Goal: Task Accomplishment & Management: Manage account settings

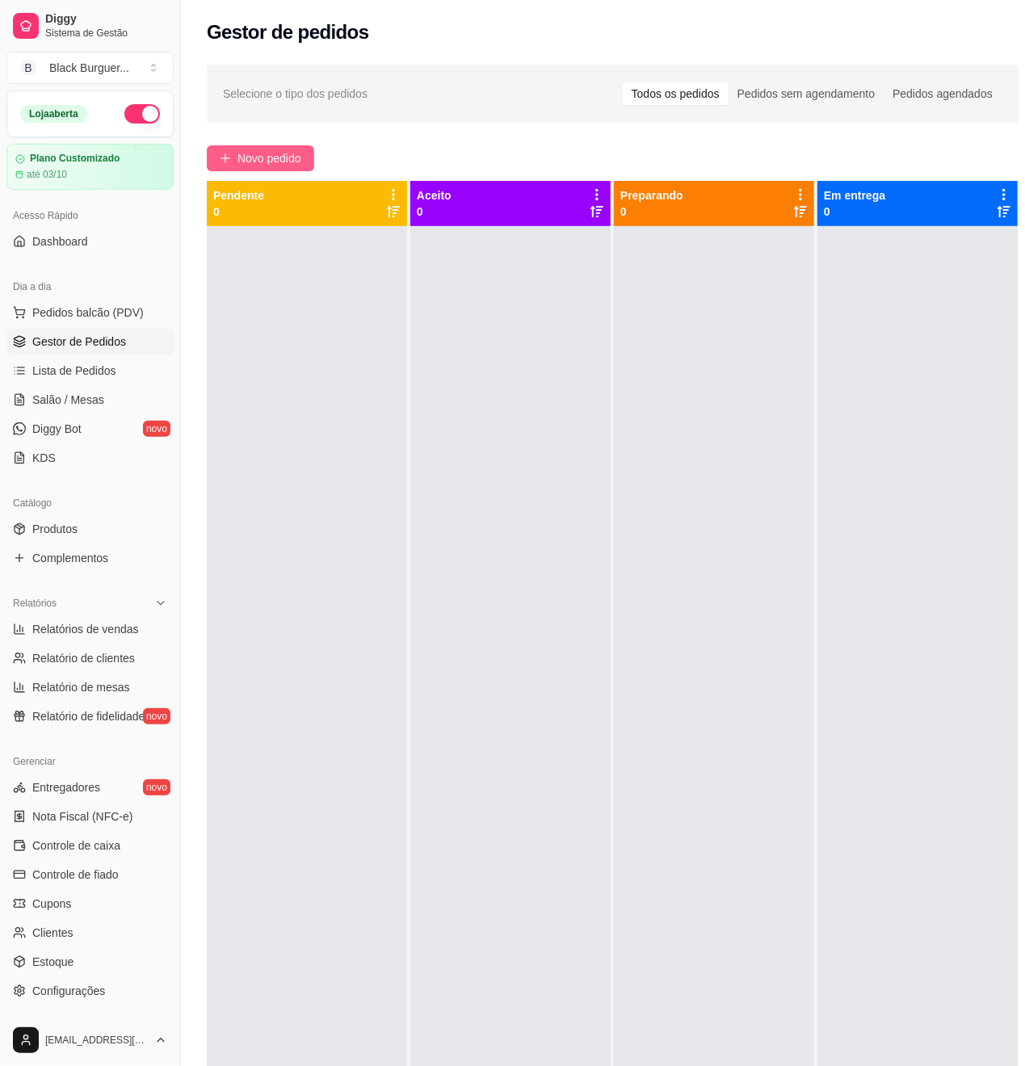
click at [265, 158] on span "Novo pedido" at bounding box center [270, 158] width 64 height 18
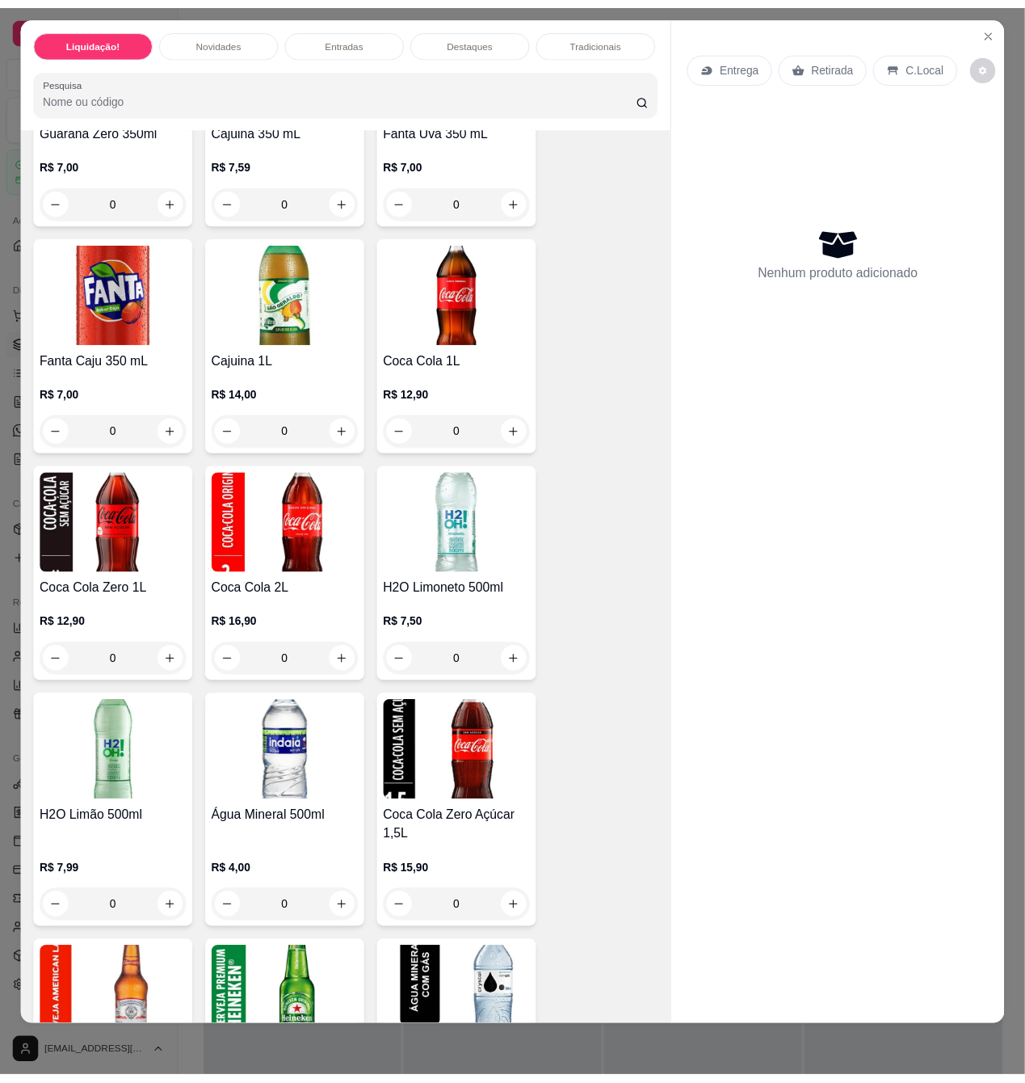
scroll to position [4955, 0]
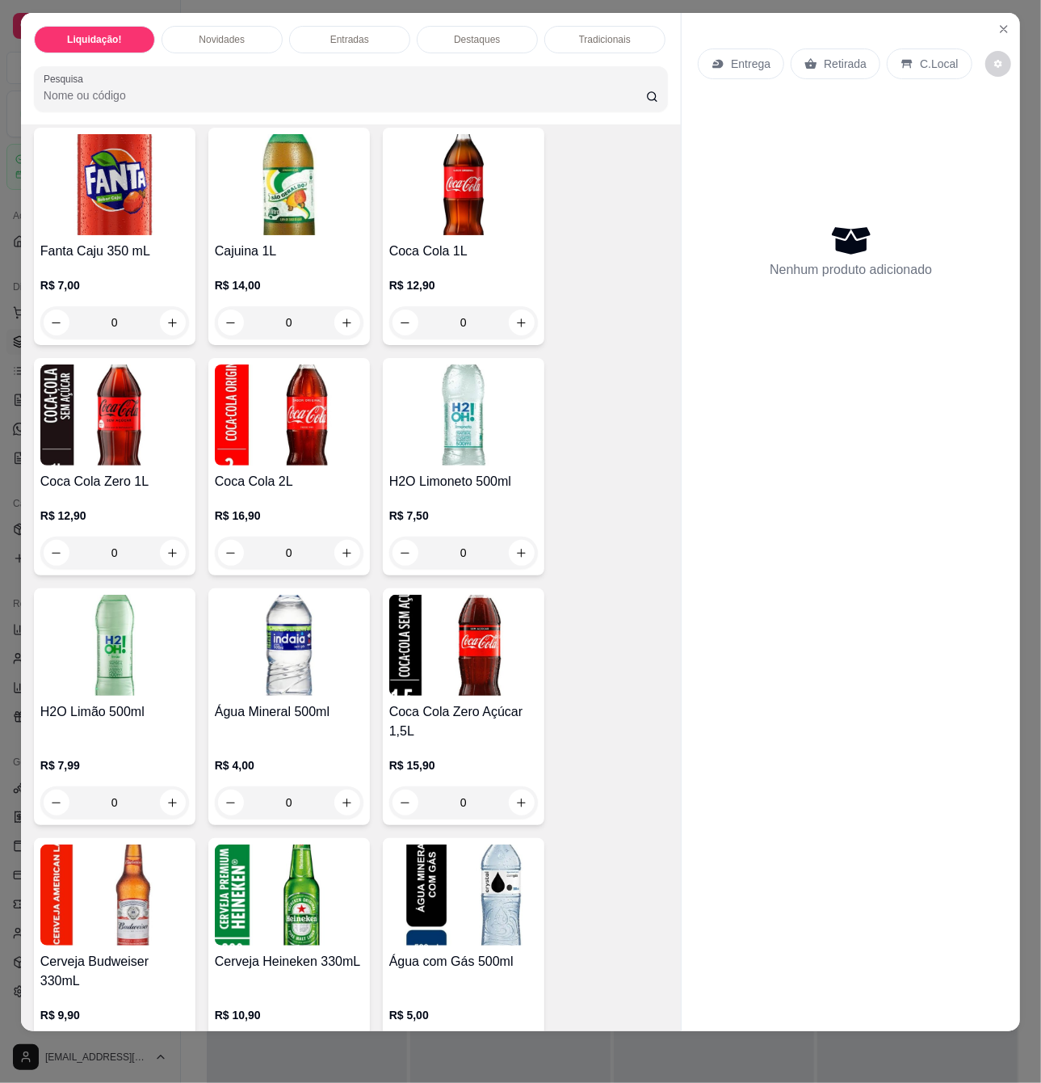
click at [305, 727] on div "Água Mineral 500ml" at bounding box center [289, 721] width 149 height 39
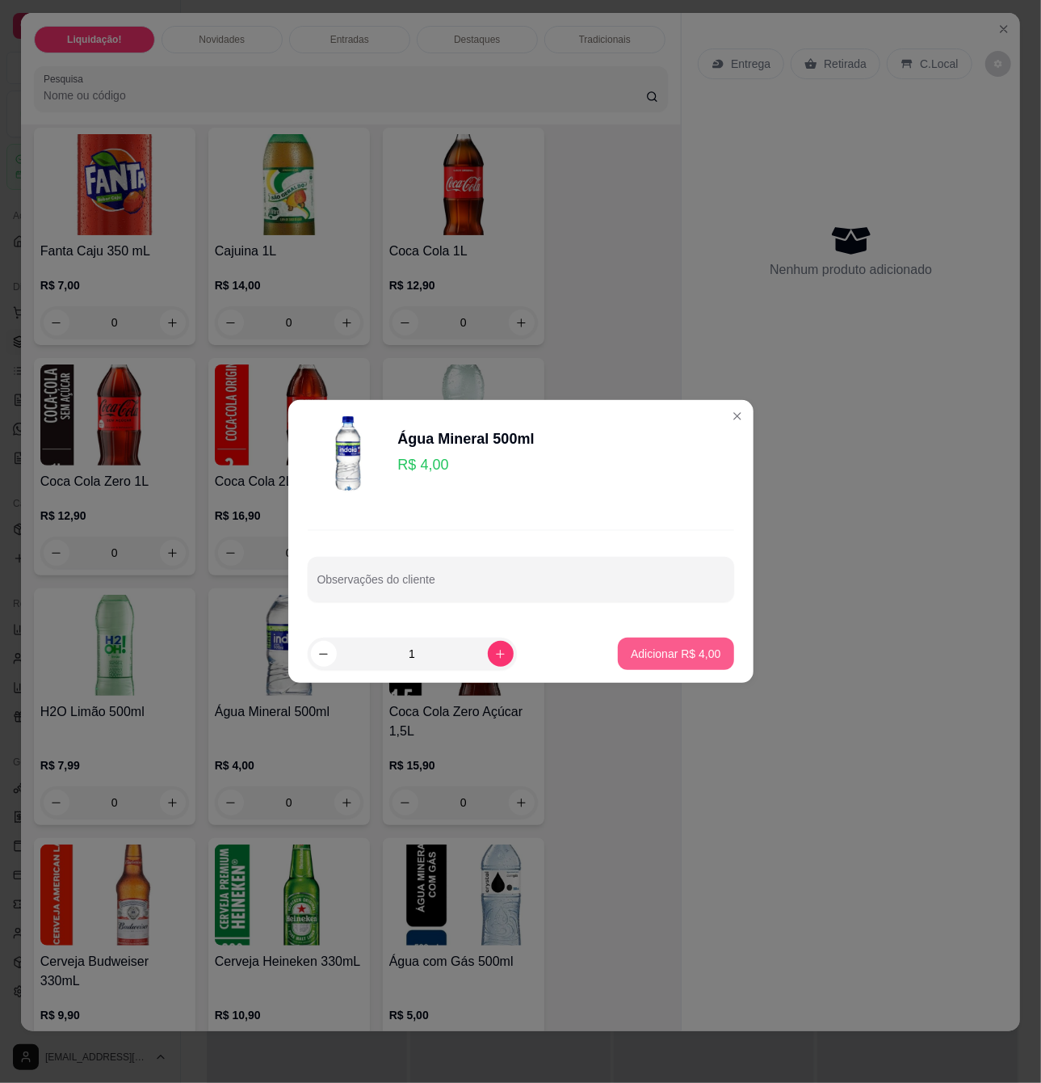
click at [698, 657] on p "Adicionar R$ 4,00" at bounding box center [676, 654] width 90 height 16
type input "1"
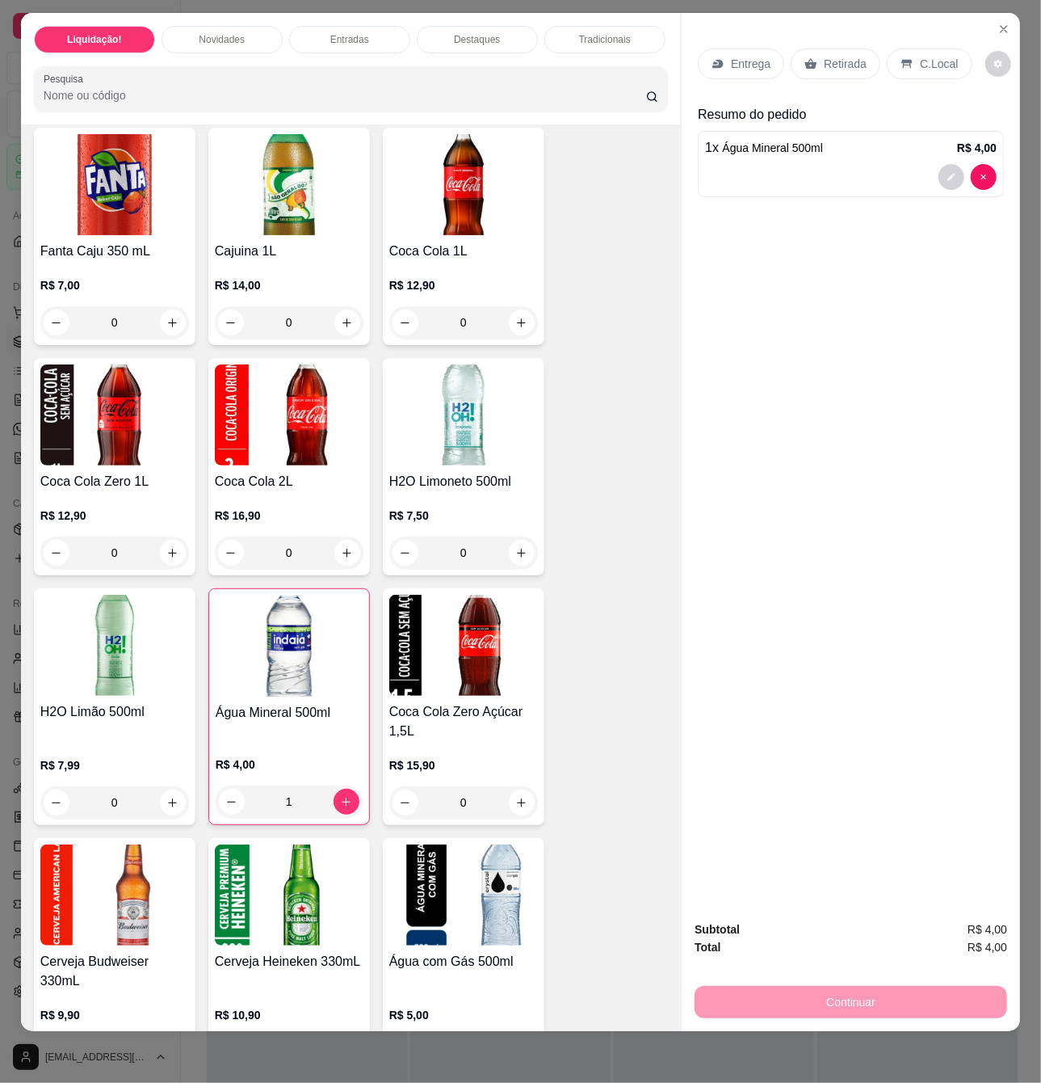
click at [824, 56] on p "Retirada" at bounding box center [845, 64] width 43 height 16
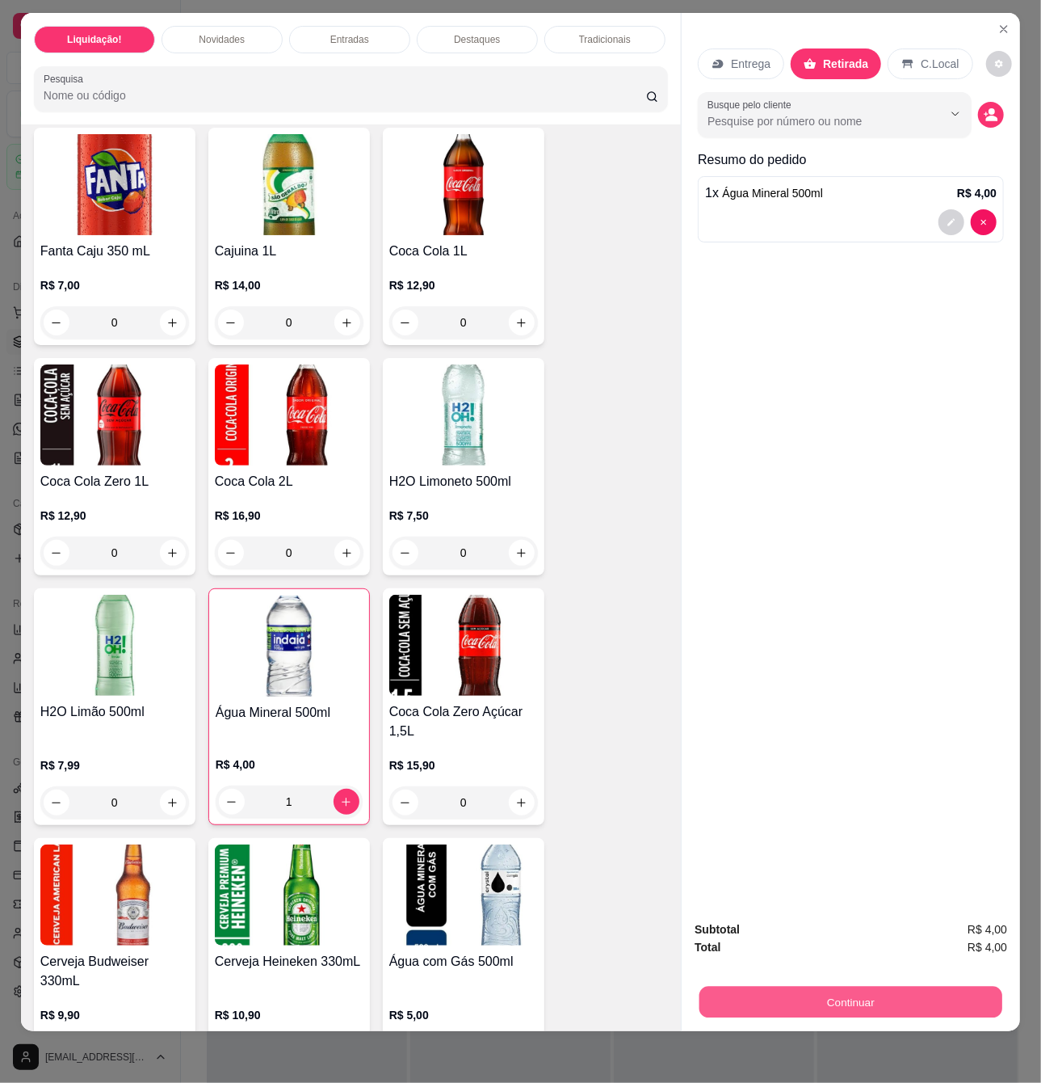
click at [935, 986] on button "Continuar" at bounding box center [851, 1002] width 303 height 32
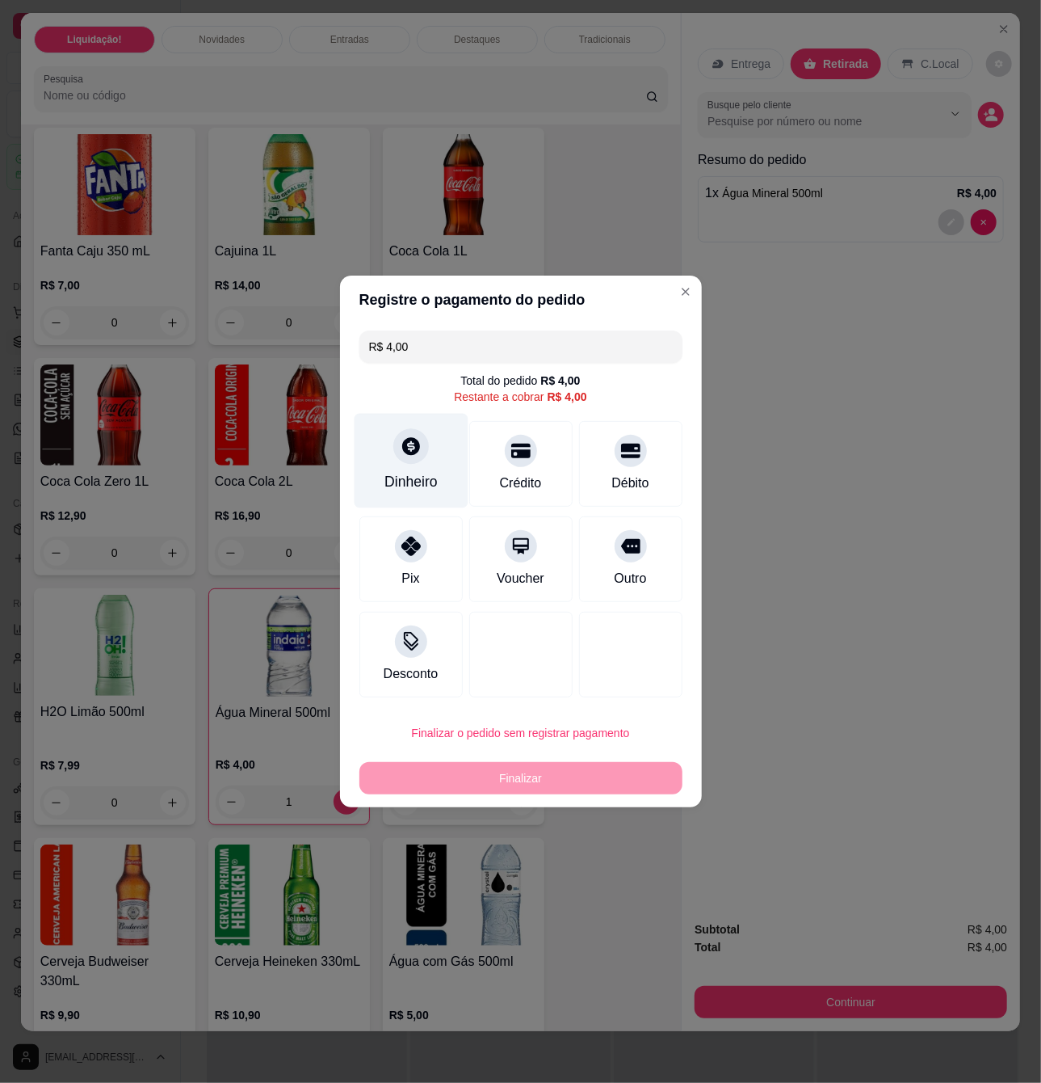
click at [430, 451] on div "Dinheiro" at bounding box center [411, 461] width 114 height 95
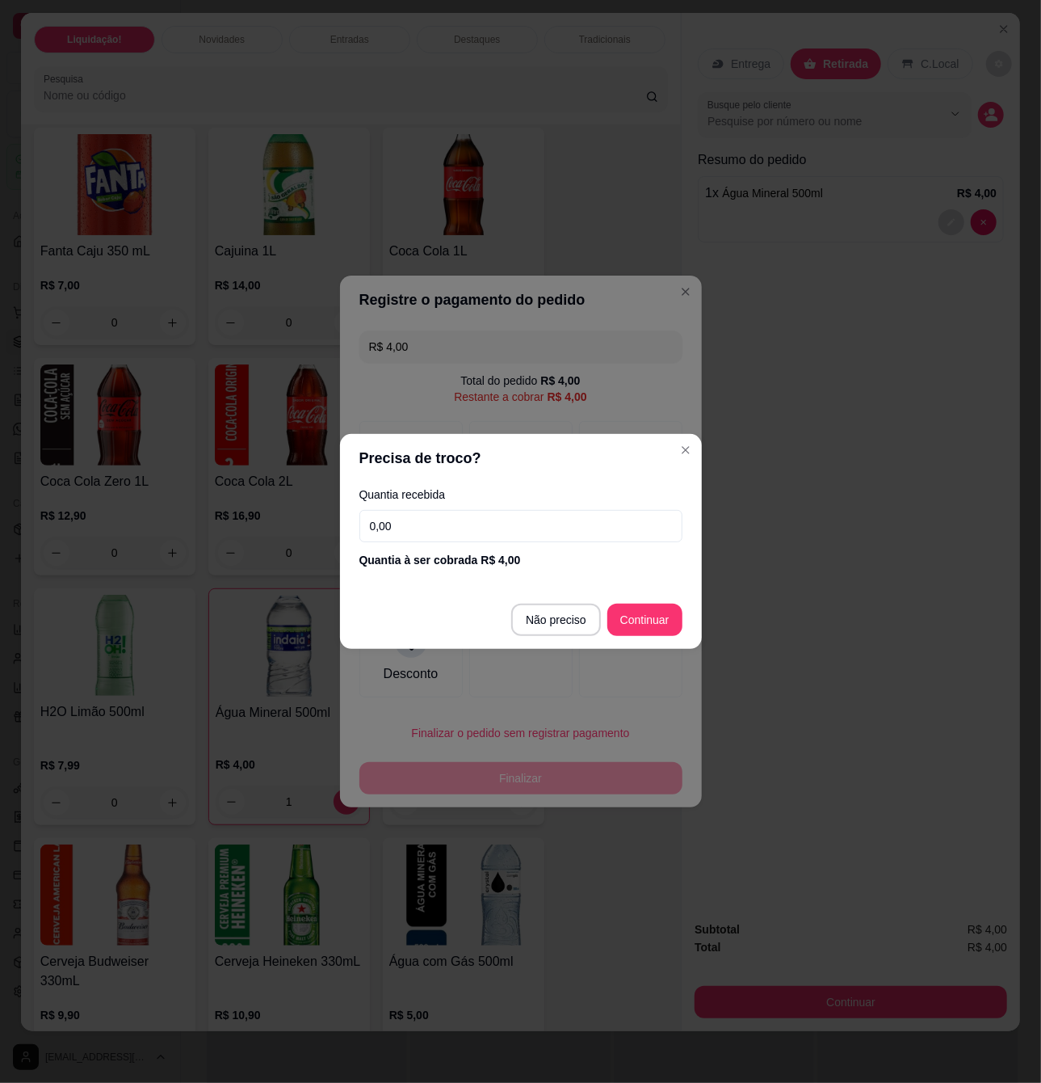
click at [520, 527] on input "0,00" at bounding box center [521, 526] width 323 height 32
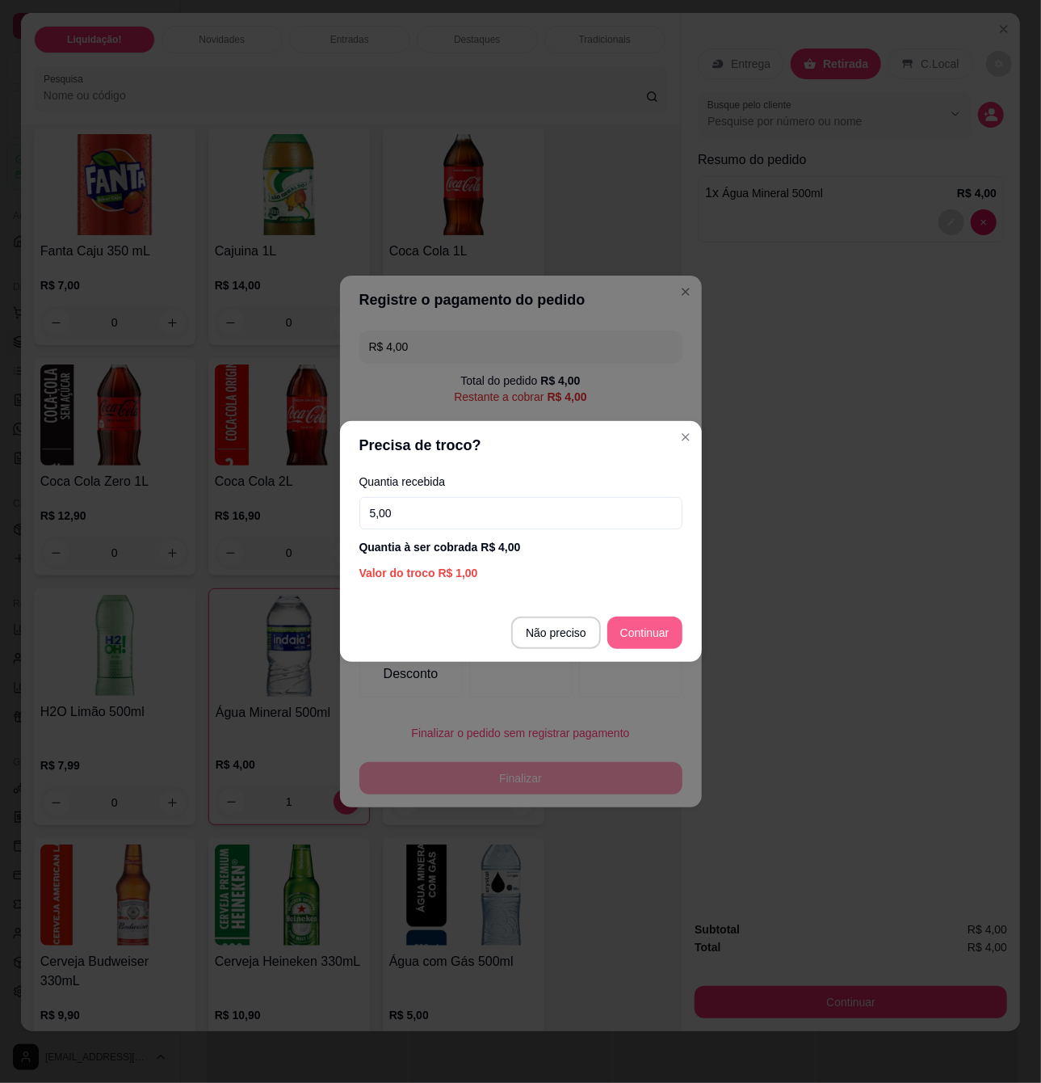
type input "5,00"
type input "R$ 0,00"
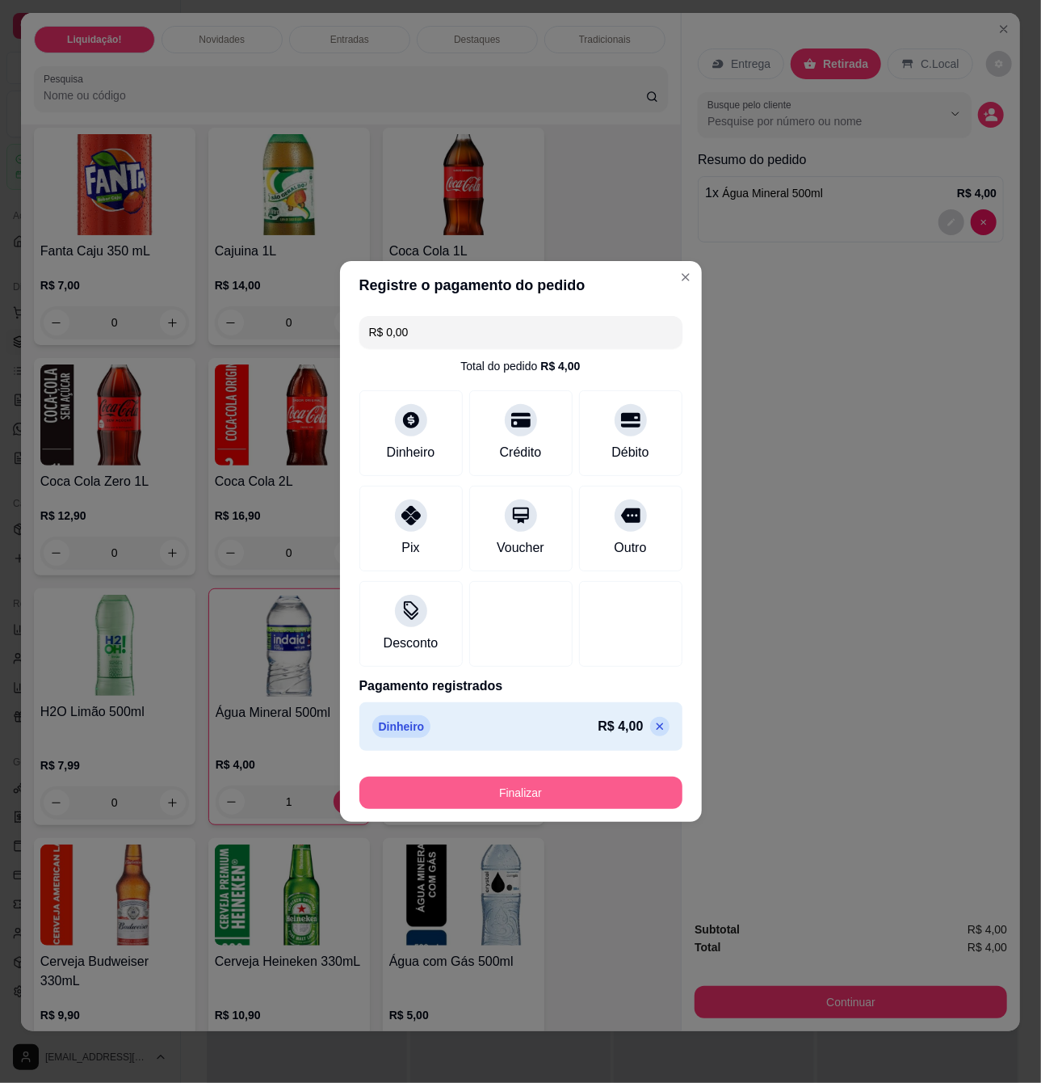
click at [634, 790] on button "Finalizar" at bounding box center [521, 792] width 323 height 32
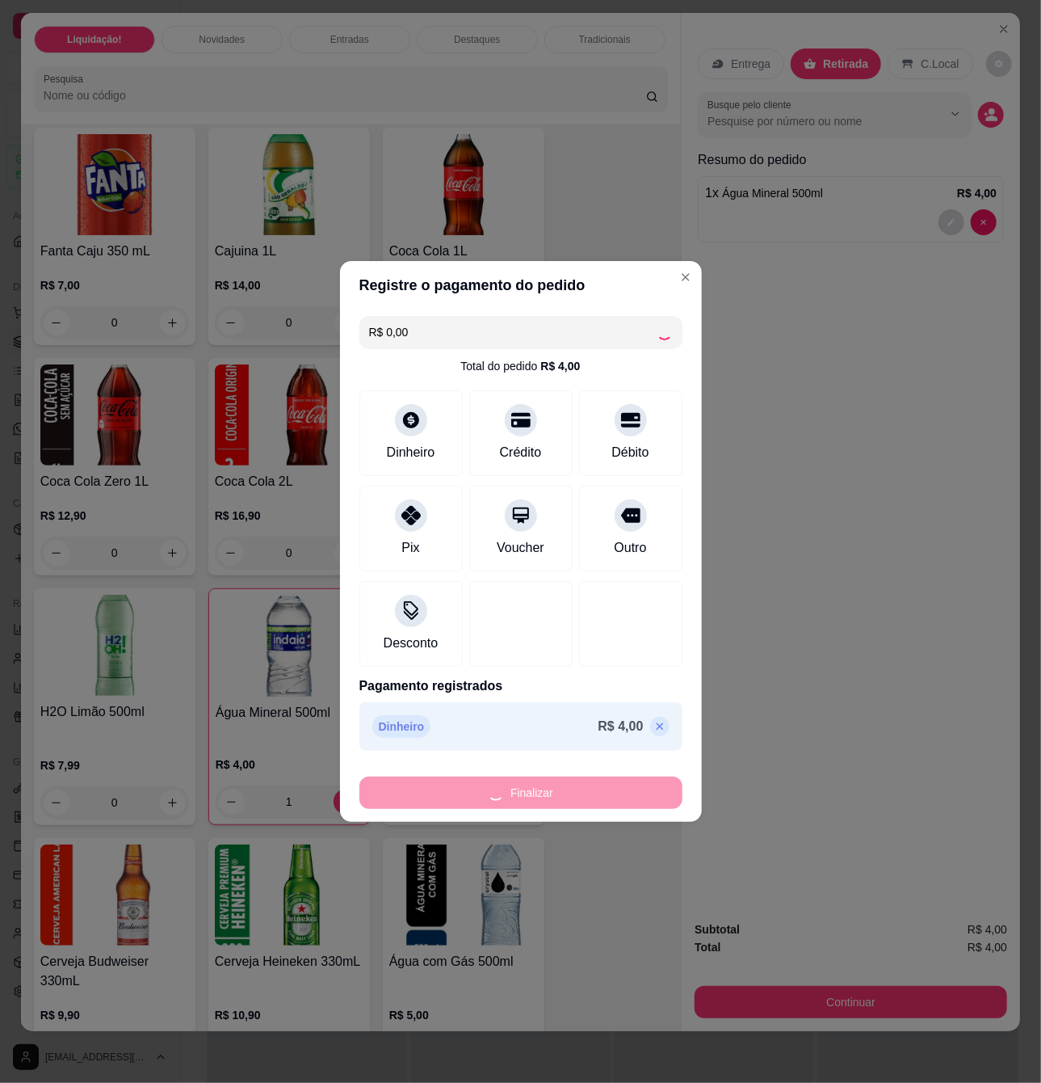
type input "0"
type input "-R$ 4,00"
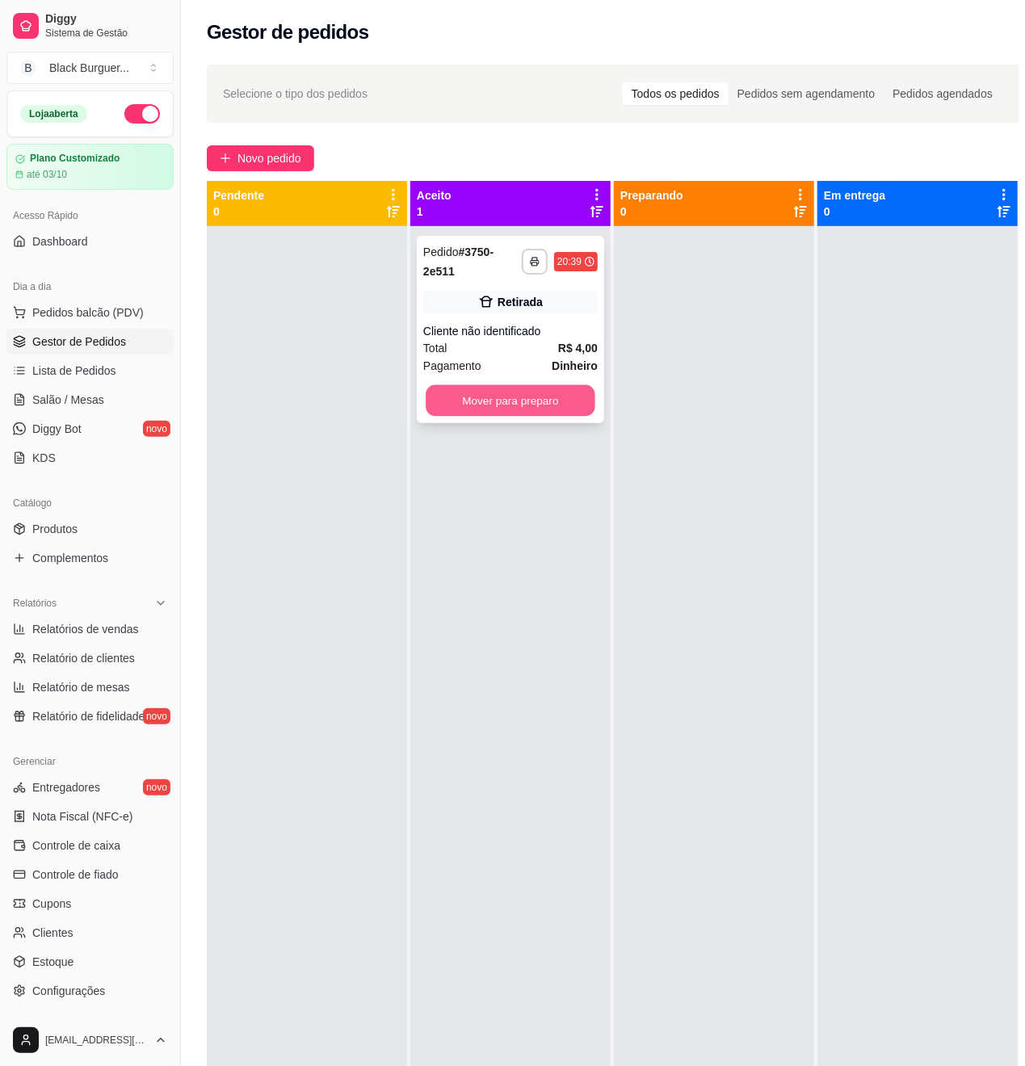
click at [566, 399] on button "Mover para preparo" at bounding box center [511, 401] width 170 height 32
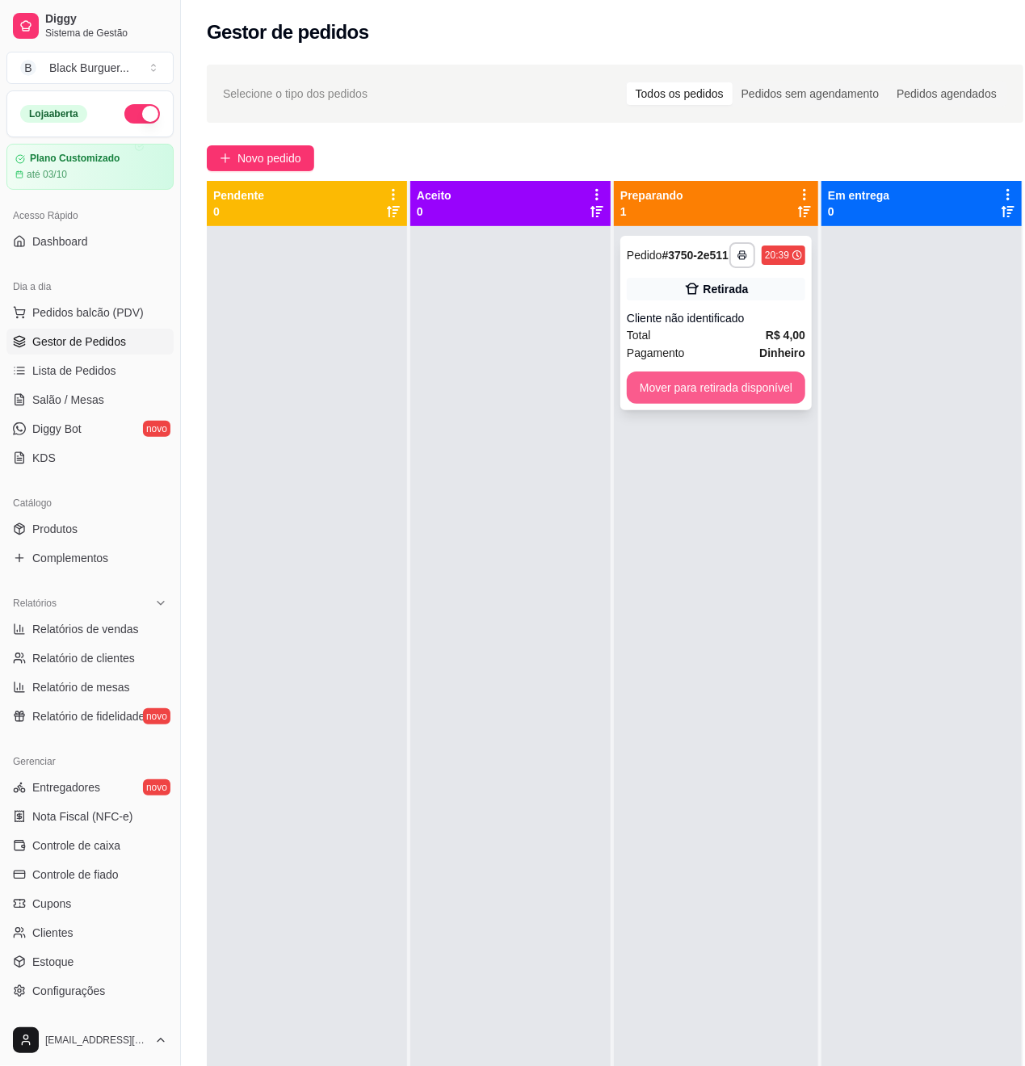
click at [718, 398] on button "Mover para retirada disponível" at bounding box center [716, 388] width 179 height 32
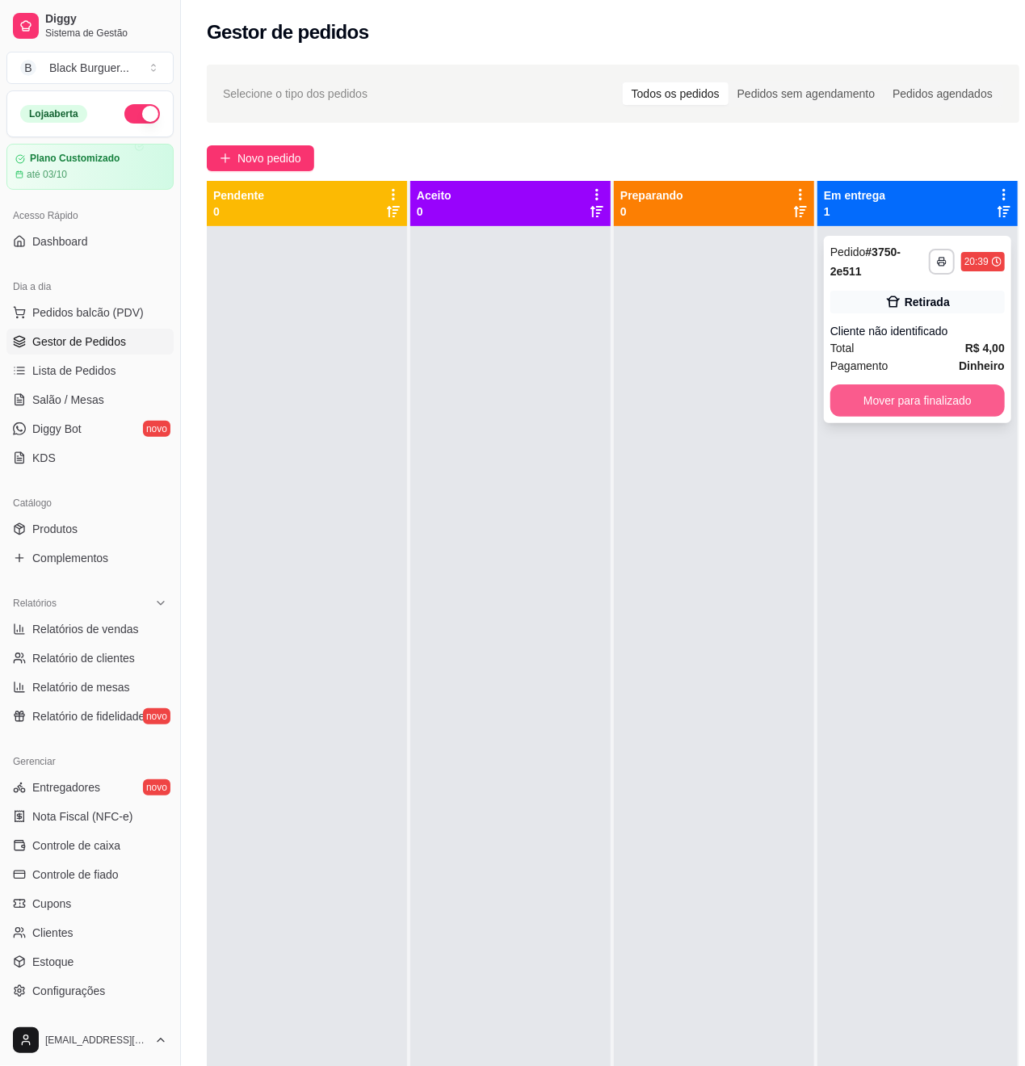
click at [913, 402] on button "Mover para finalizado" at bounding box center [918, 401] width 175 height 32
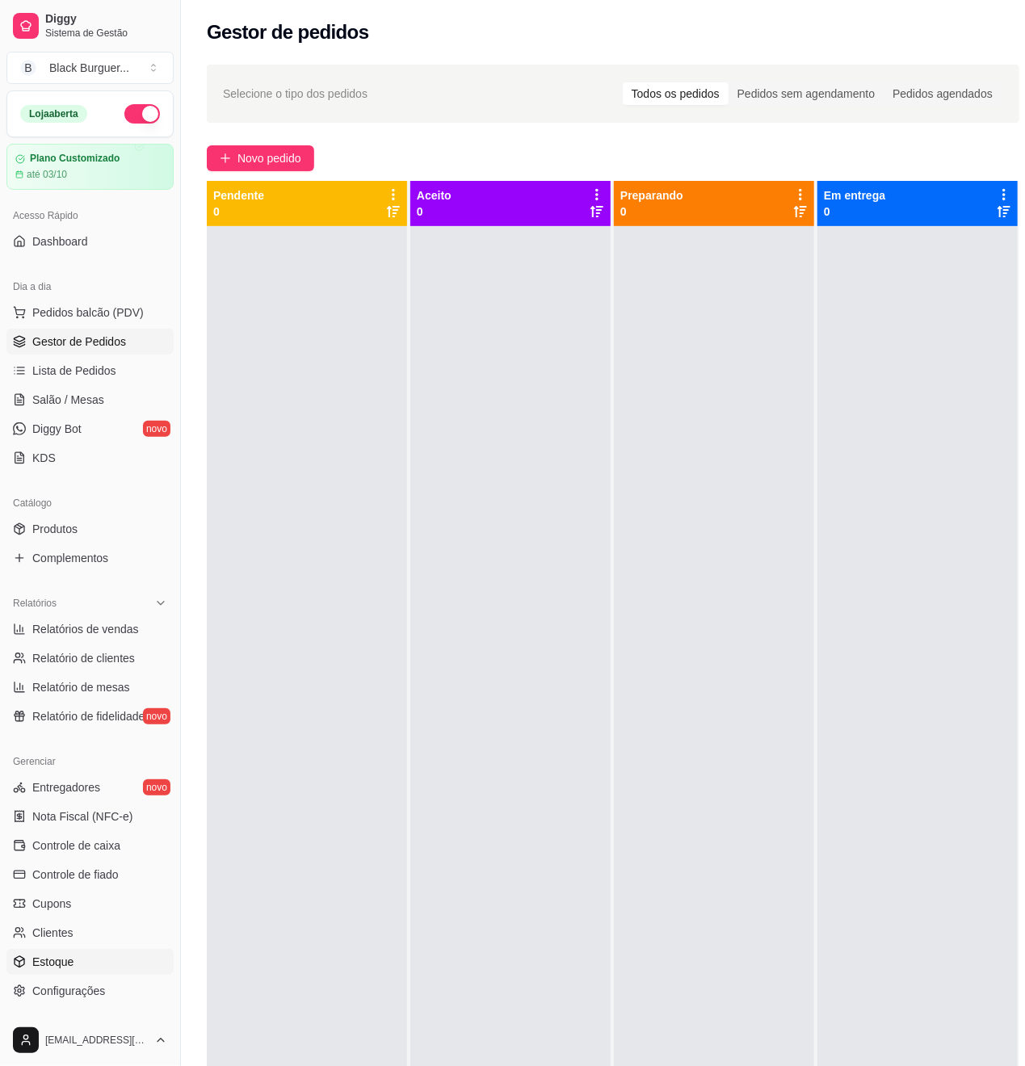
click at [107, 957] on link "Estoque" at bounding box center [89, 962] width 167 height 26
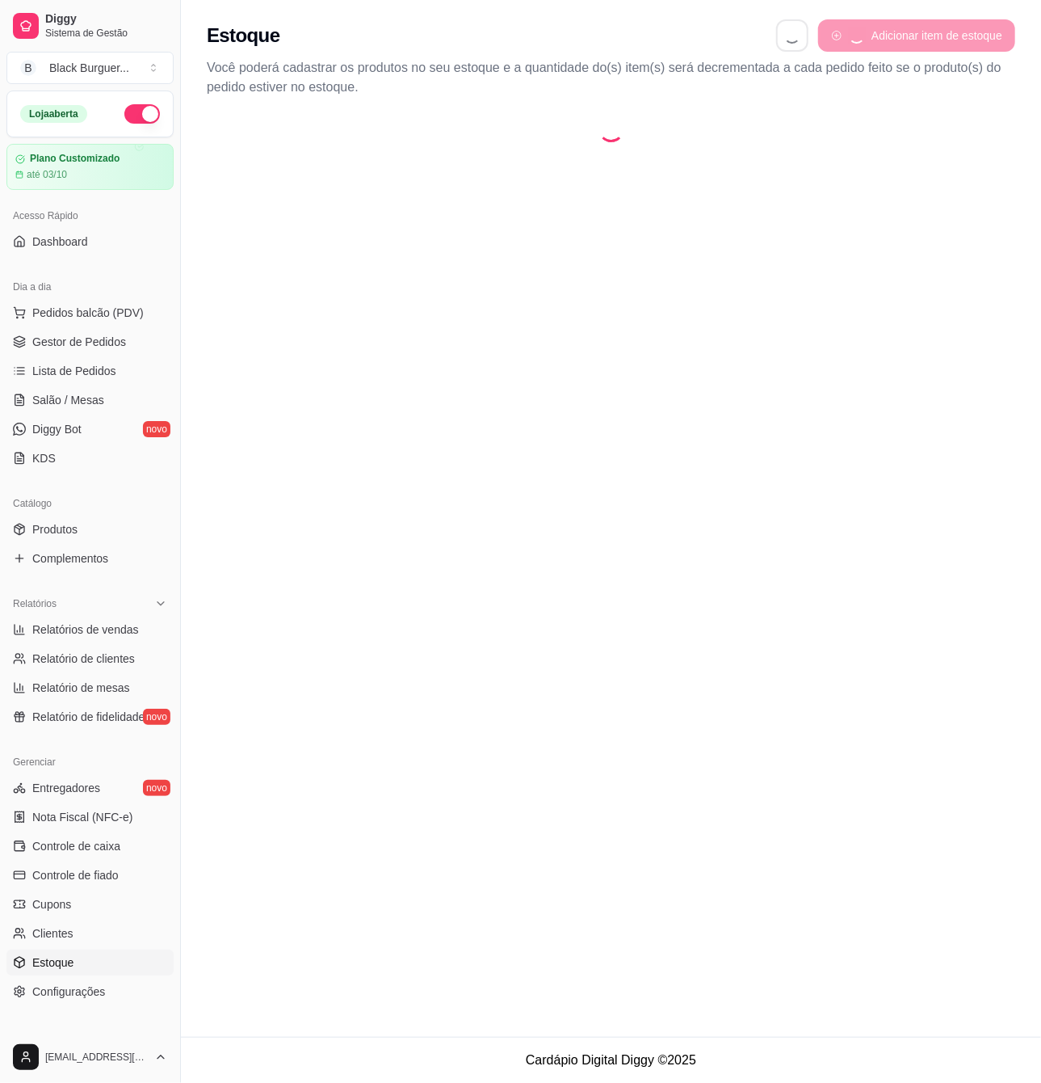
select select "QUANTITY_ORDER"
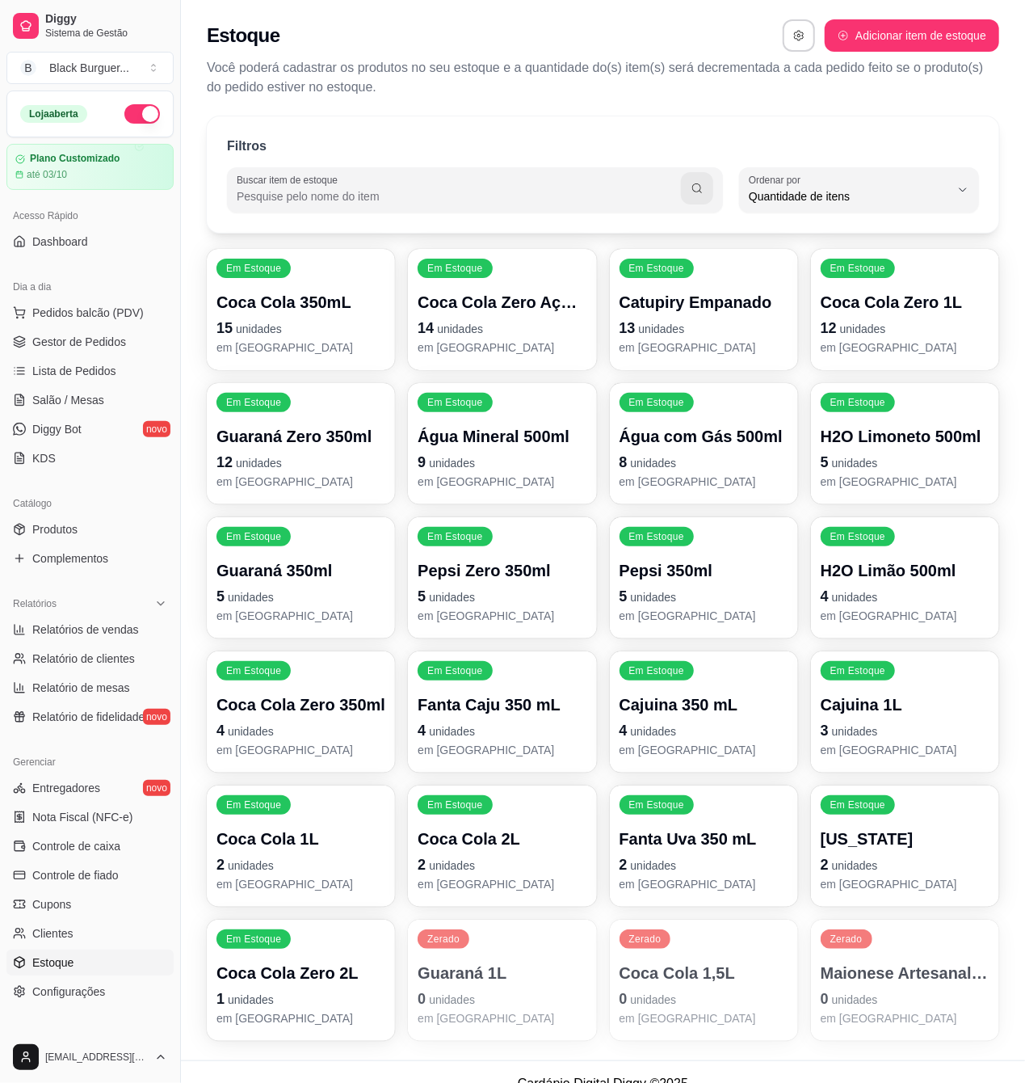
scroll to position [15, 0]
click at [519, 467] on p "9 unidades" at bounding box center [502, 462] width 169 height 23
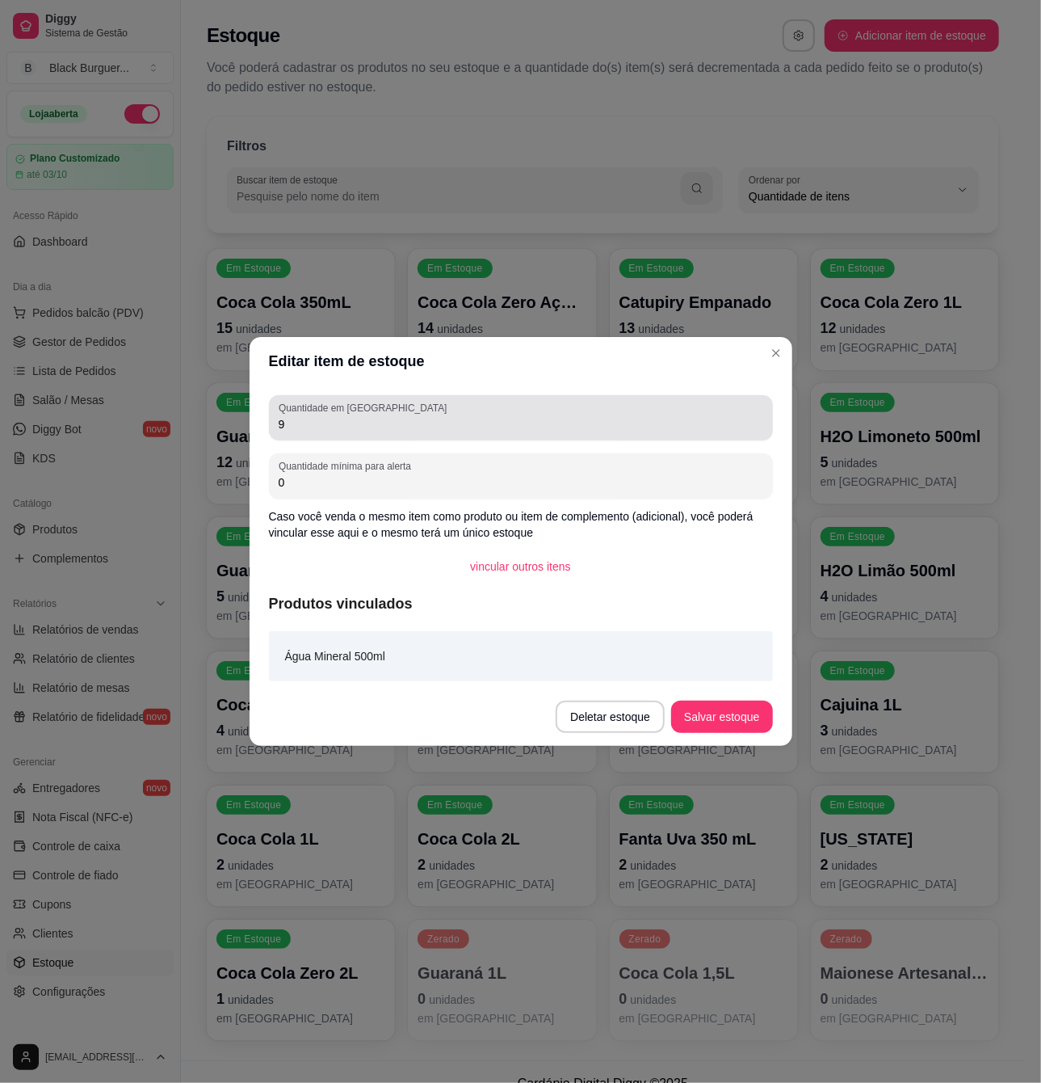
drag, startPoint x: 367, startPoint y: 415, endPoint x: 217, endPoint y: 440, distance: 151.6
click at [217, 440] on div "Editar item de estoque Quantidade em estoque 9 Quantidade mínima para alerta 0 …" at bounding box center [520, 541] width 1041 height 1083
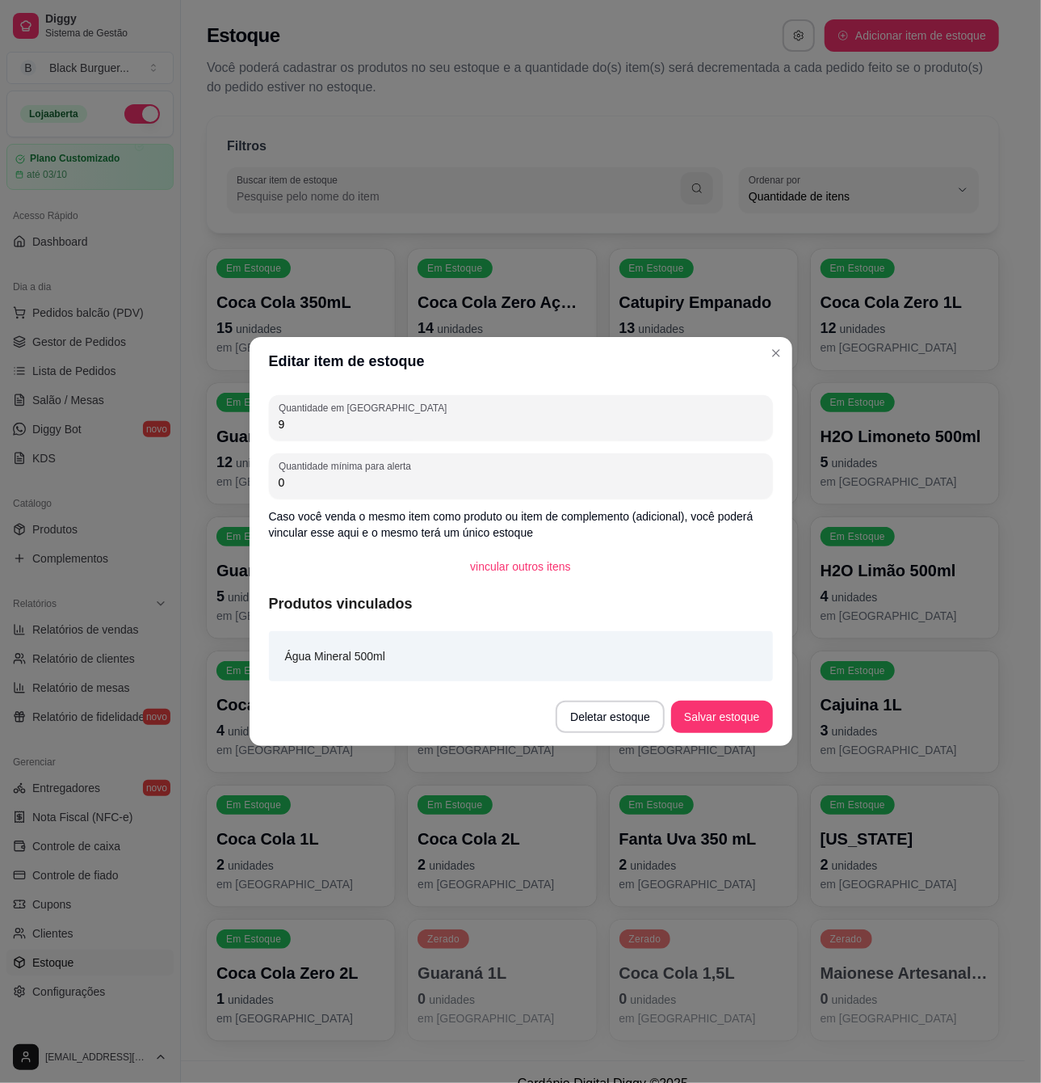
drag, startPoint x: 301, startPoint y: 421, endPoint x: 217, endPoint y: 454, distance: 89.6
click at [208, 440] on div "Editar item de estoque Quantidade em estoque 9 Quantidade mínima para alerta 0 …" at bounding box center [520, 541] width 1041 height 1083
type input "12"
click at [724, 715] on button "Salvar estoque" at bounding box center [722, 717] width 99 height 32
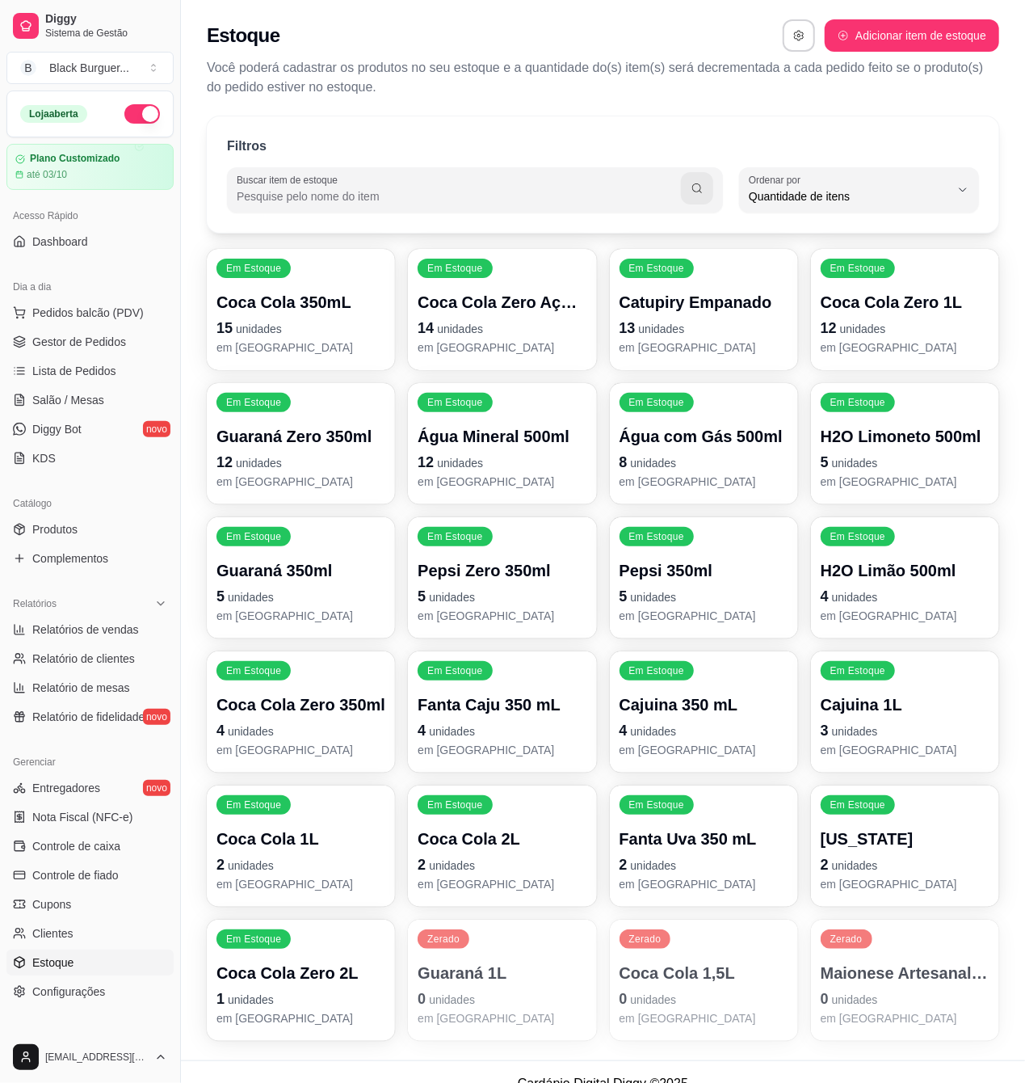
scroll to position [24, 0]
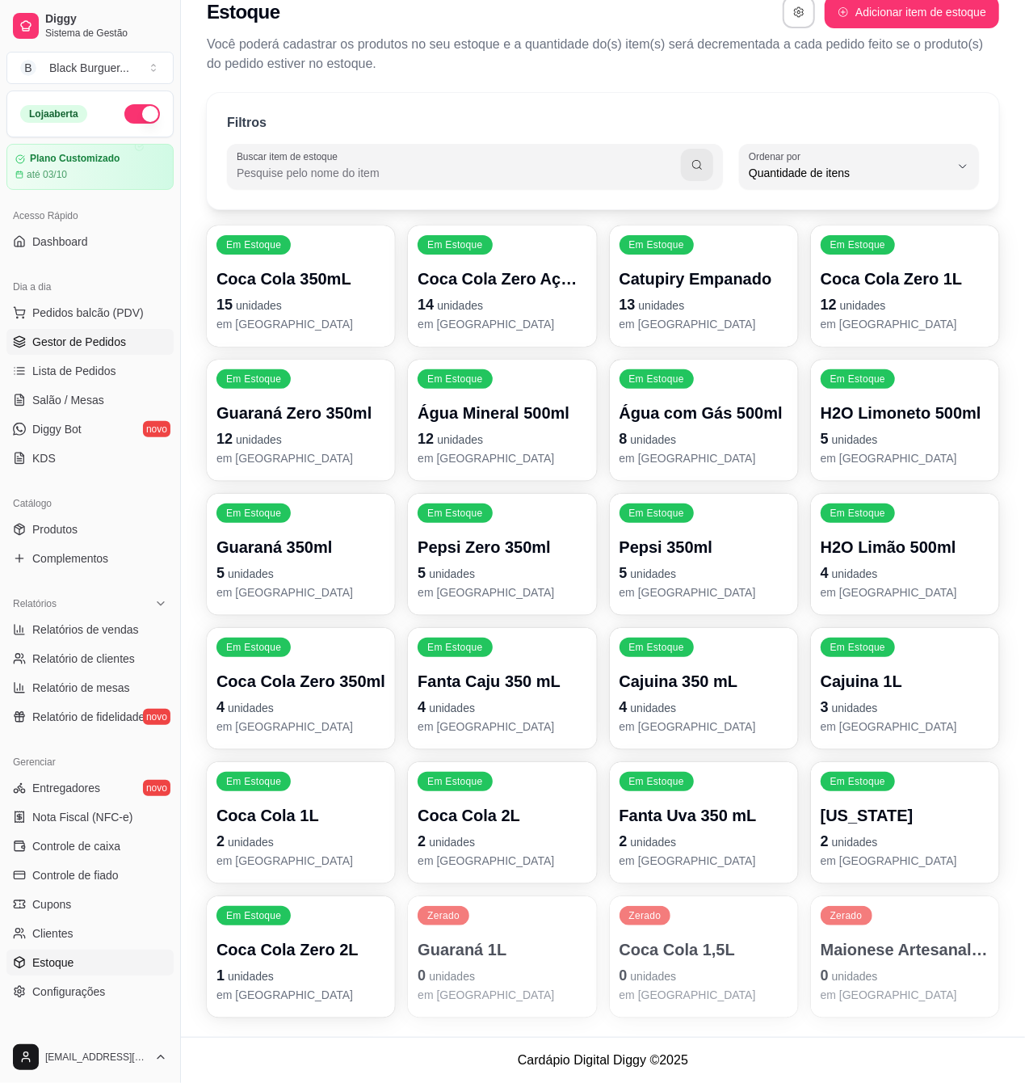
click at [66, 333] on link "Gestor de Pedidos" at bounding box center [89, 342] width 167 height 26
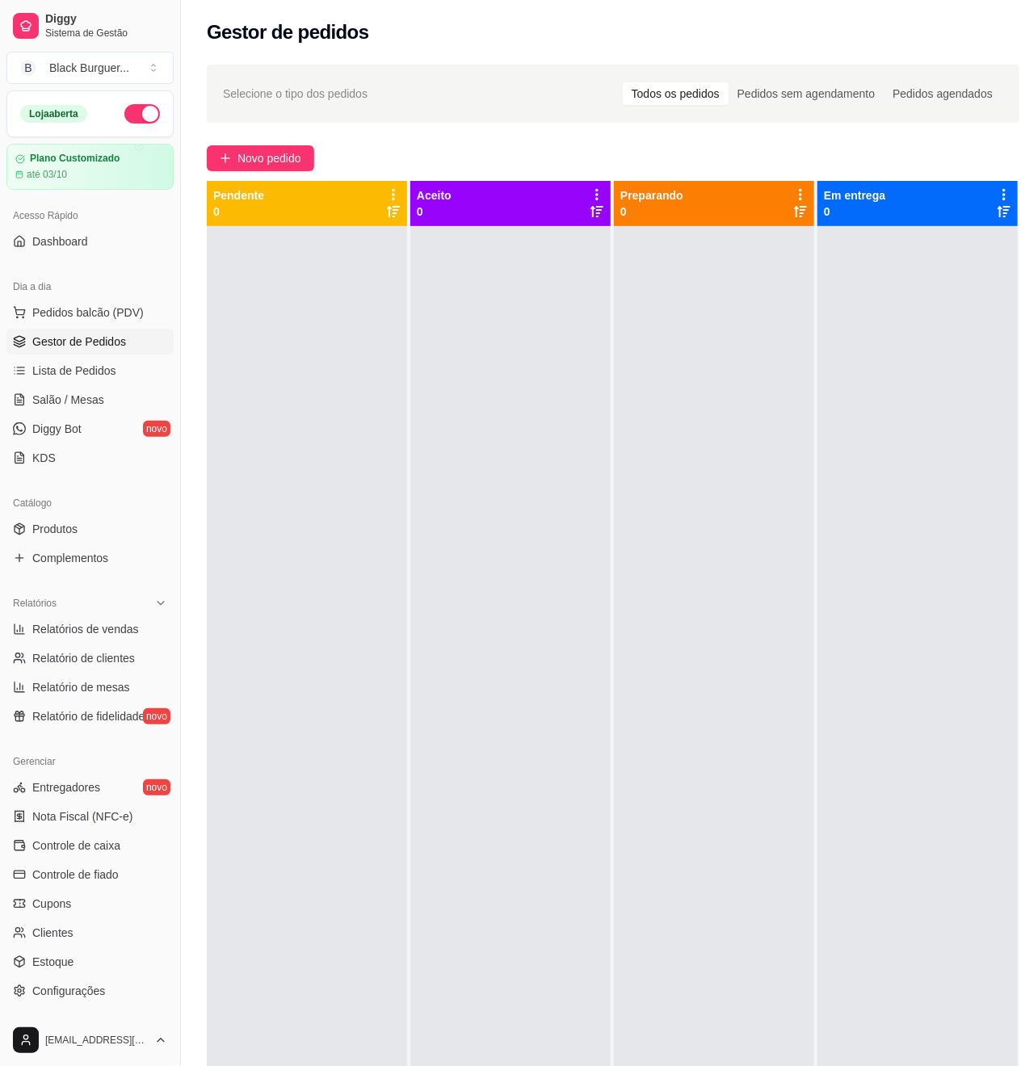
click at [240, 254] on div at bounding box center [307, 759] width 200 height 1066
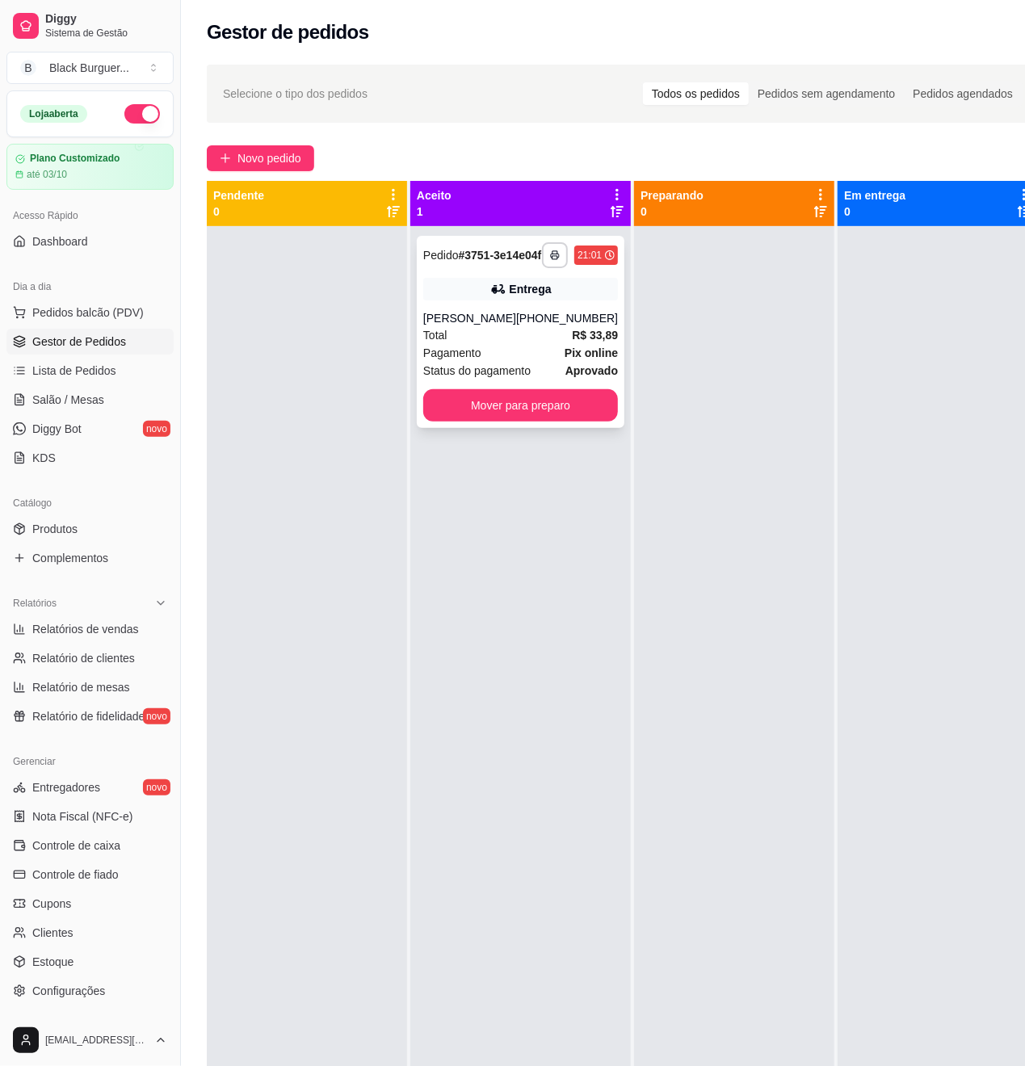
click at [447, 318] on div "**********" at bounding box center [521, 332] width 208 height 192
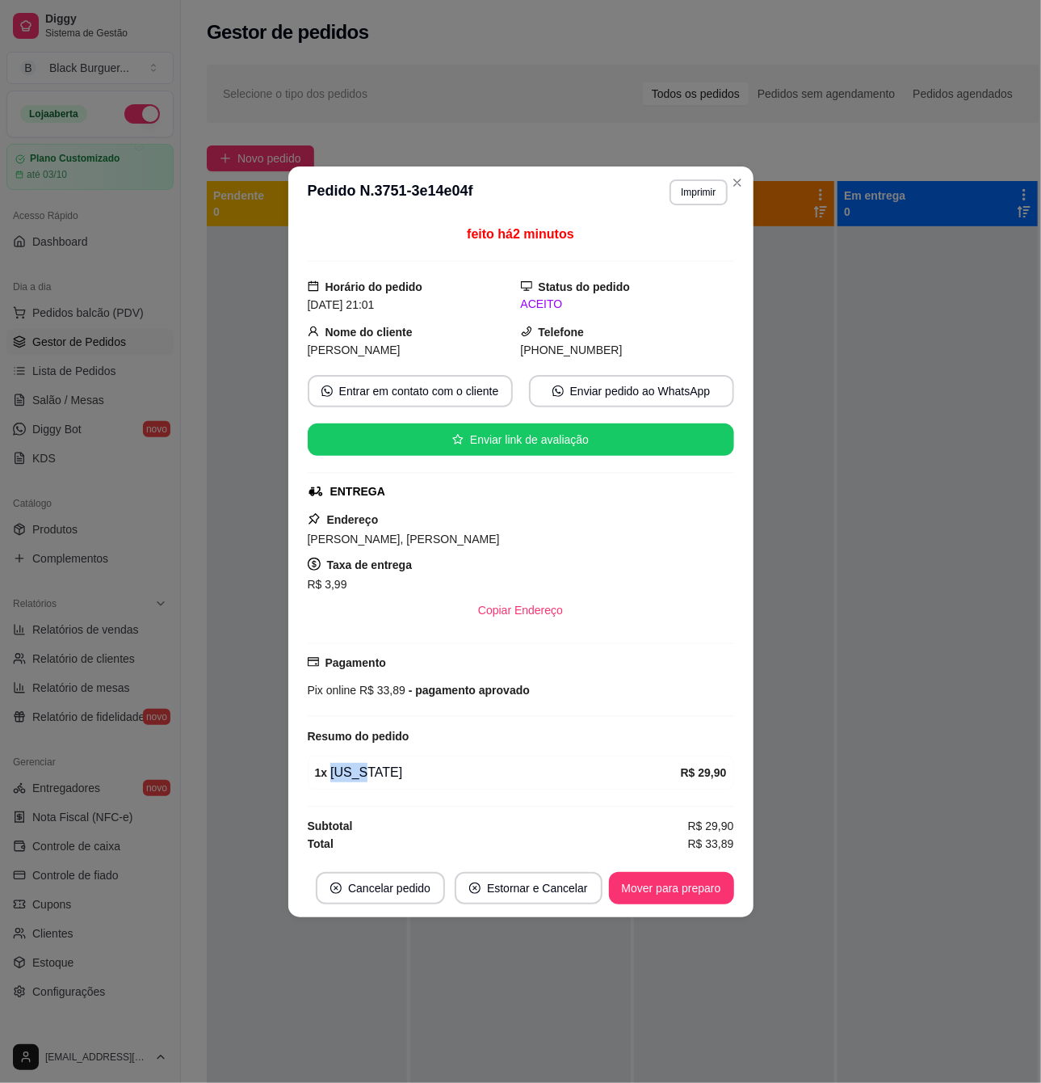
drag, startPoint x: 388, startPoint y: 774, endPoint x: 406, endPoint y: 780, distance: 18.7
click at [401, 777] on div "1 x [US_STATE]" at bounding box center [498, 772] width 366 height 19
click at [406, 780] on div "1 x [US_STATE]" at bounding box center [498, 772] width 366 height 19
click at [667, 915] on footer "Cancelar pedido Estornar e Cancelar Mover para preparo" at bounding box center [520, 888] width 465 height 58
click at [673, 898] on button "Mover para preparo" at bounding box center [671, 888] width 121 height 32
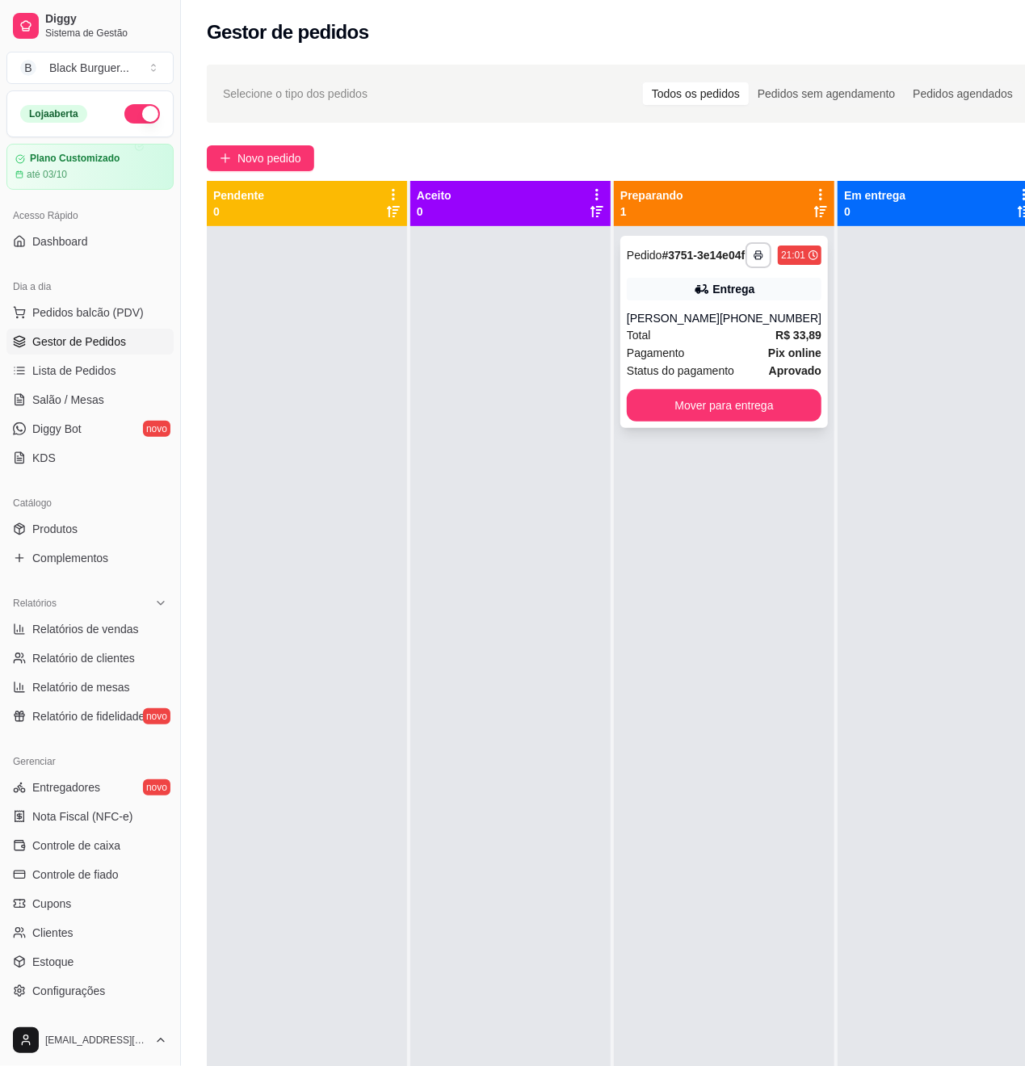
click at [708, 314] on div "**********" at bounding box center [724, 332] width 208 height 192
click at [793, 422] on button "Mover para entrega" at bounding box center [724, 406] width 189 height 32
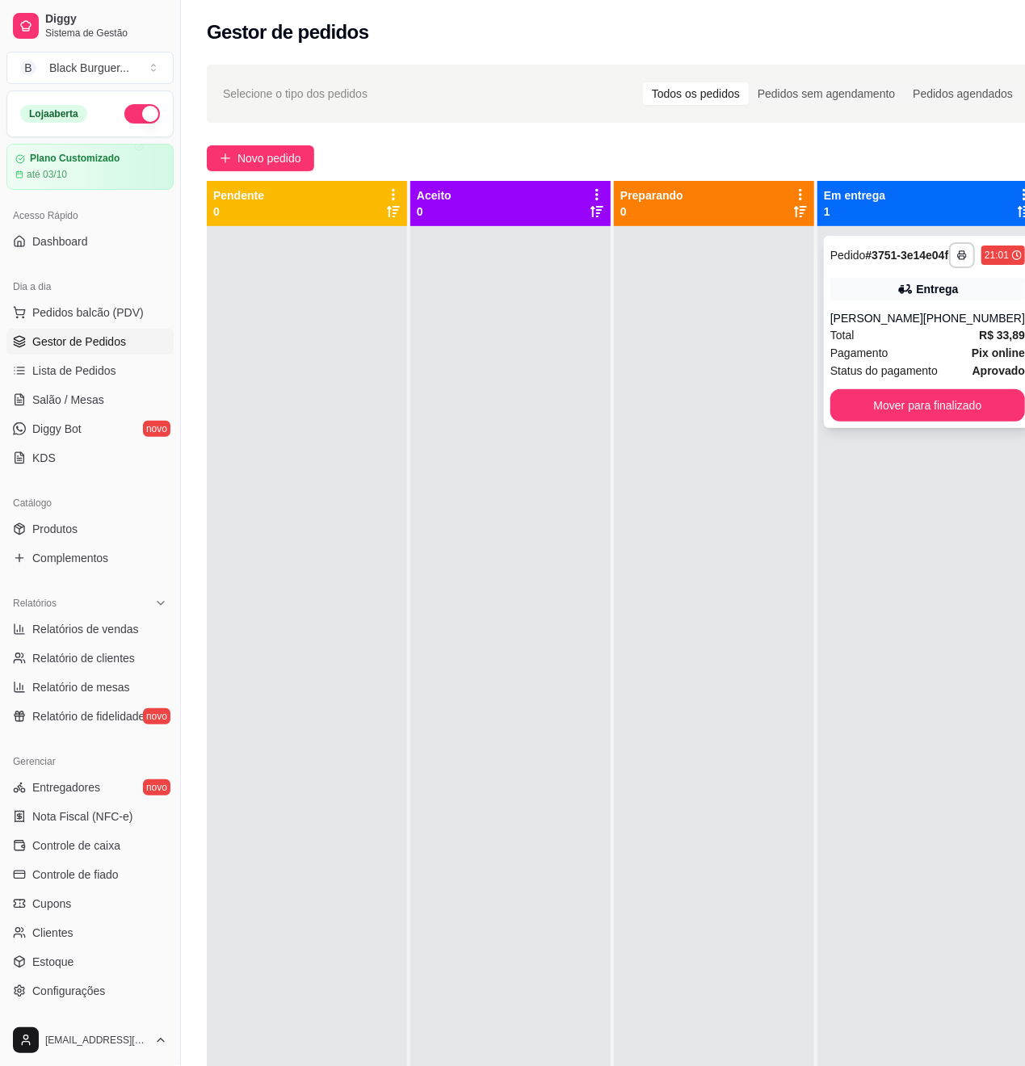
click at [917, 297] on div "Entrega" at bounding box center [938, 289] width 42 height 16
click at [821, 354] on div "**********" at bounding box center [928, 759] width 221 height 1066
click at [860, 322] on div "**********" at bounding box center [928, 332] width 208 height 192
drag, startPoint x: 149, startPoint y: 660, endPoint x: 18, endPoint y: 1125, distance: 483.4
drag, startPoint x: 18, startPoint y: 1125, endPoint x: 343, endPoint y: 574, distance: 640.3
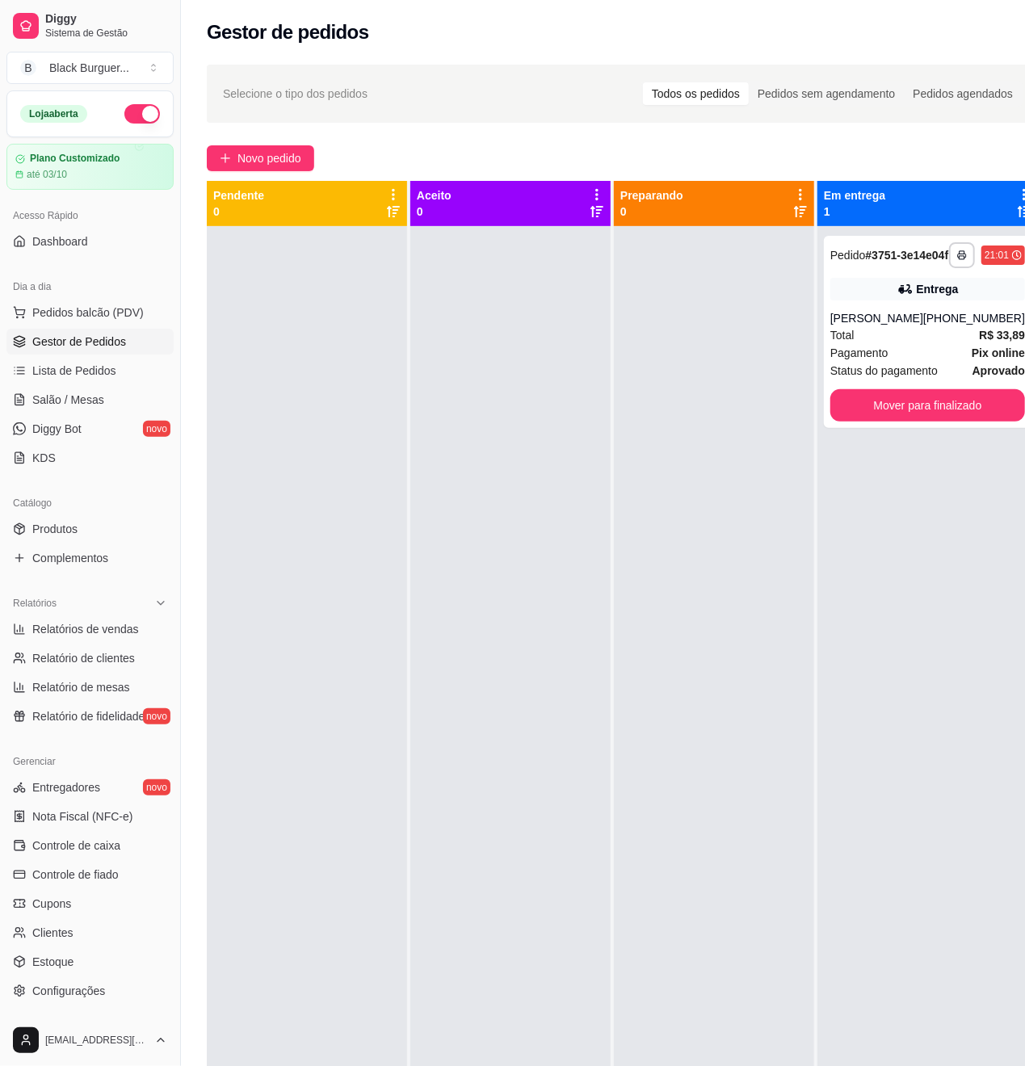
click at [343, 574] on div at bounding box center [307, 759] width 200 height 1066
click at [935, 421] on button "Mover para finalizado" at bounding box center [928, 406] width 189 height 32
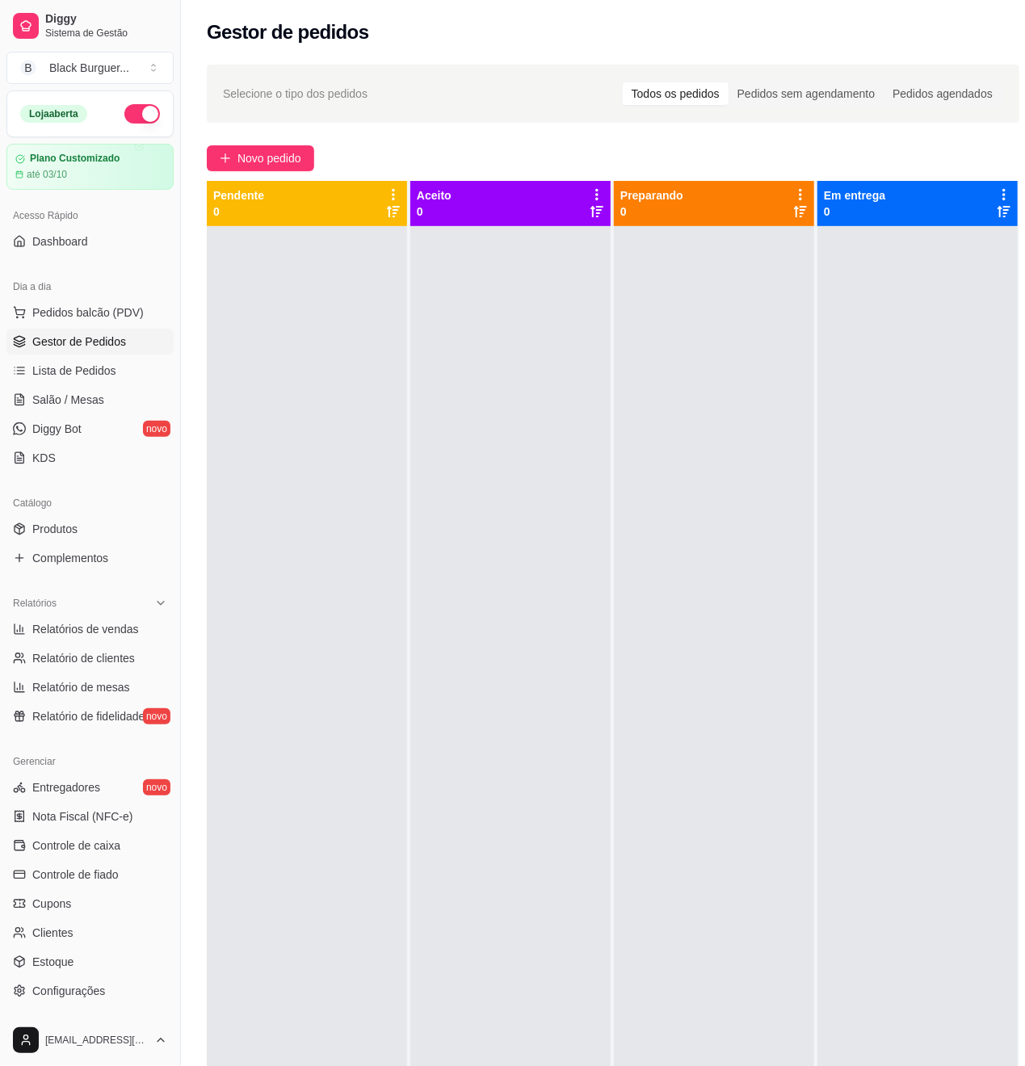
click at [299, 352] on div at bounding box center [307, 759] width 200 height 1066
click at [614, 372] on div at bounding box center [714, 759] width 200 height 1066
